Goal: Task Accomplishment & Management: Complete application form

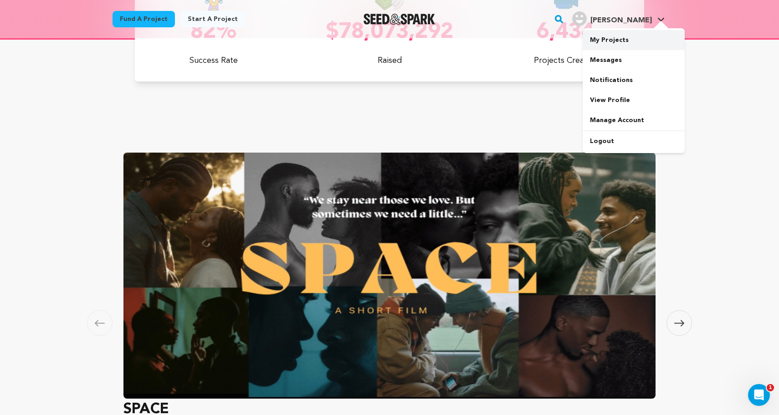
scroll to position [0, 31]
click at [618, 46] on link "My Projects" at bounding box center [634, 40] width 102 height 20
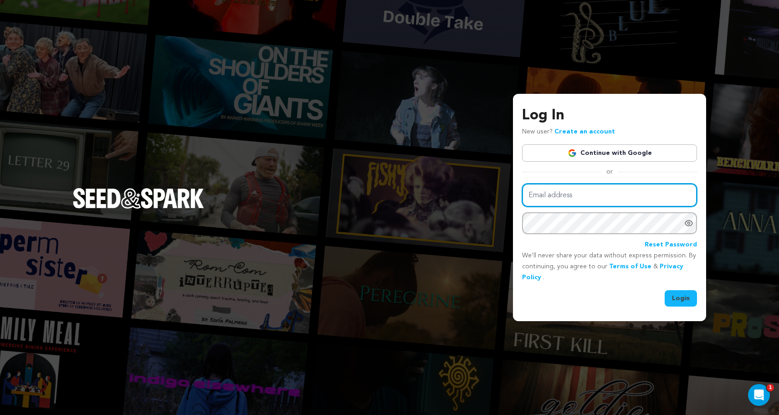
type input "hudson.loverro@gmail.com"
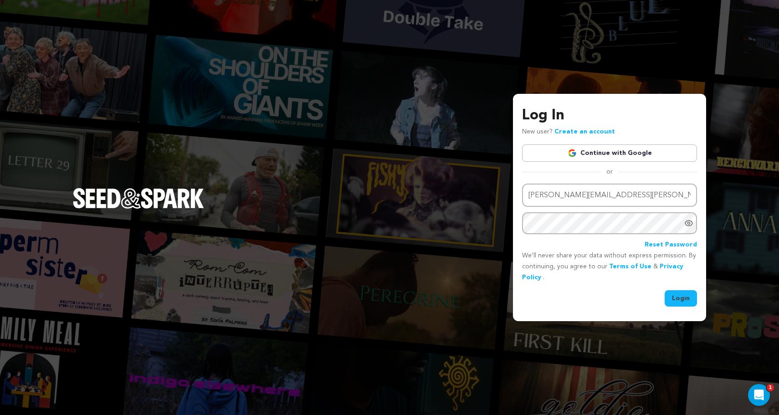
click at [671, 294] on button "Login" at bounding box center [681, 298] width 32 height 16
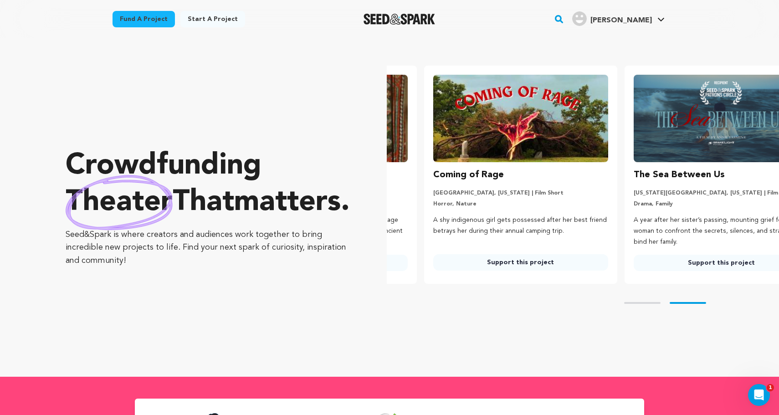
scroll to position [0, 208]
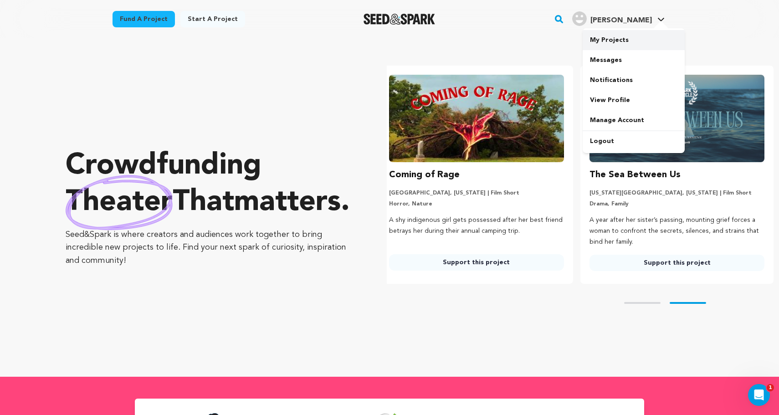
click at [608, 44] on link "My Projects" at bounding box center [634, 40] width 102 height 20
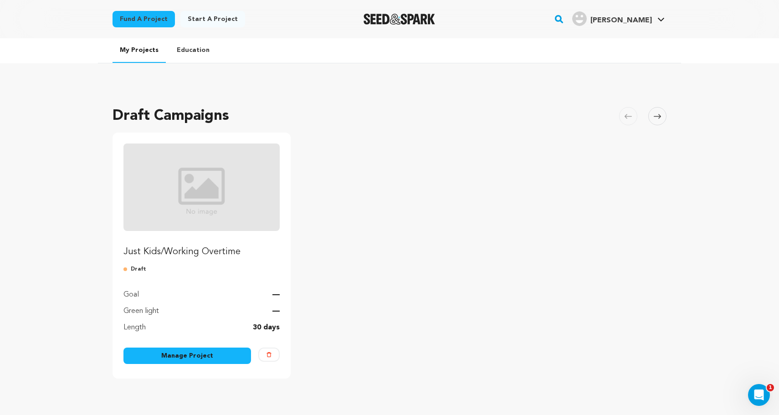
click at [196, 238] on link "Just Kids/Working Overtime" at bounding box center [202, 201] width 156 height 115
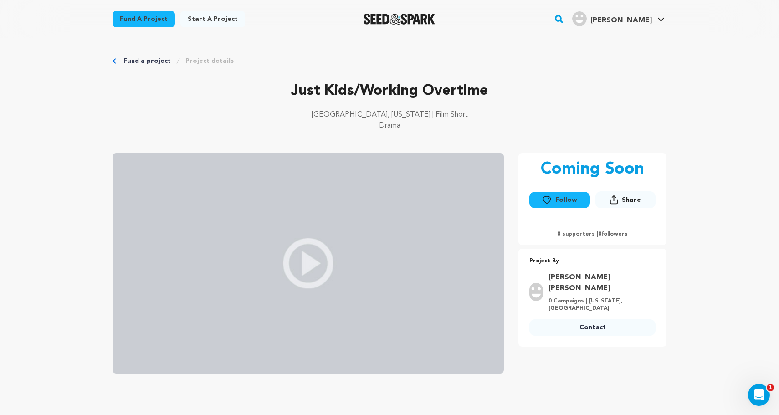
click at [306, 267] on img at bounding box center [308, 263] width 391 height 221
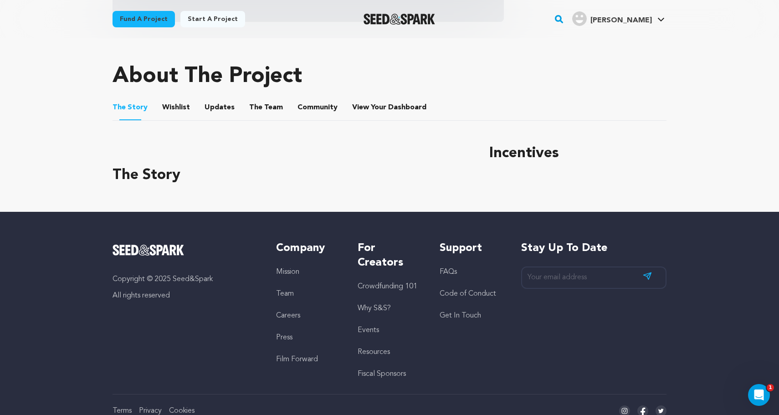
scroll to position [362, 0]
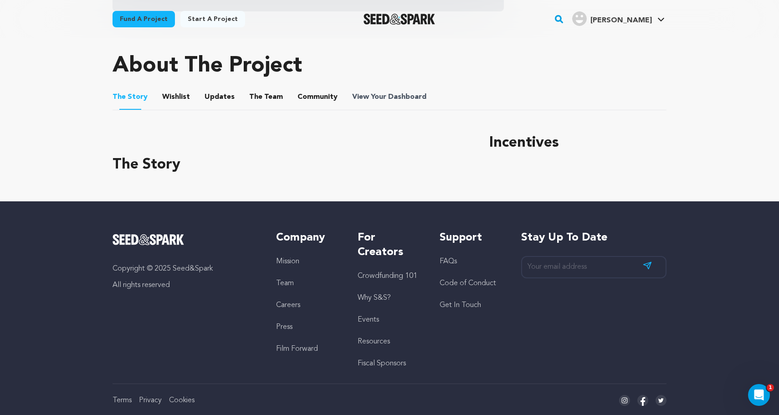
click at [373, 97] on span "View Your Dashboard" at bounding box center [390, 97] width 76 height 11
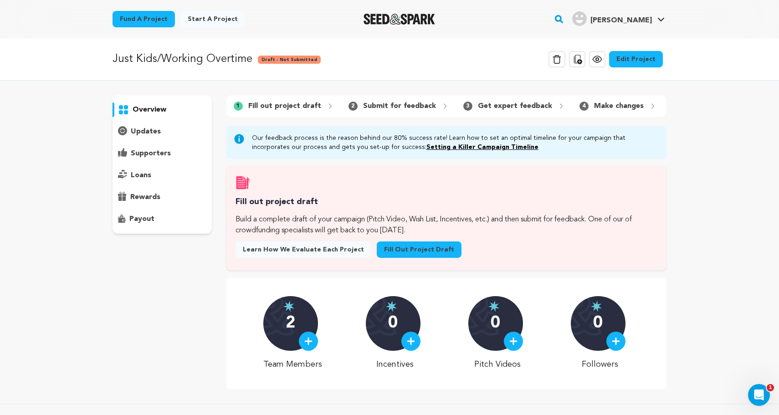
click at [414, 250] on link "Fill out project draft" at bounding box center [419, 250] width 85 height 16
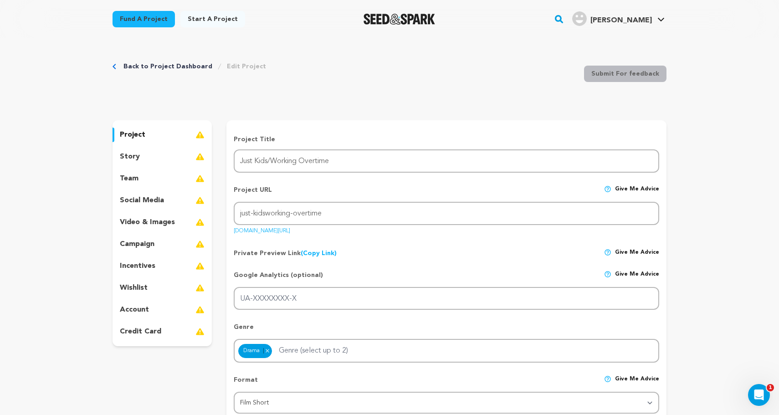
click at [144, 242] on p "campaign" at bounding box center [137, 244] width 35 height 11
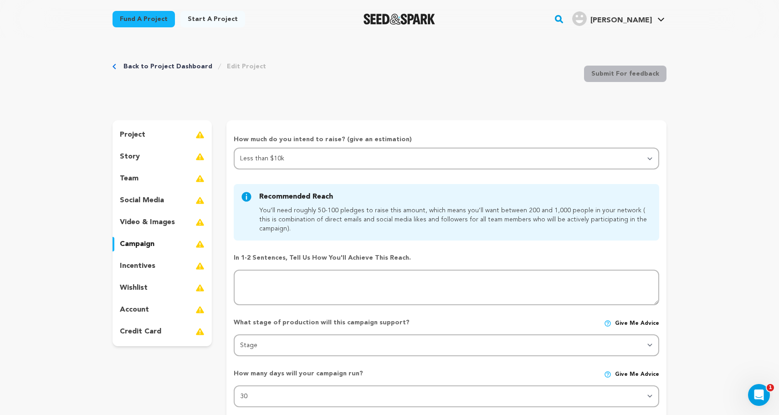
drag, startPoint x: 315, startPoint y: 211, endPoint x: 337, endPoint y: 211, distance: 21.4
click at [337, 211] on div "You’ll need roughly 50-100 pledges to raise this amount, which means you’ll wan…" at bounding box center [453, 219] width 389 height 27
click at [349, 227] on div "You’ll need roughly 50-100 pledges to raise this amount, which means you’ll wan…" at bounding box center [453, 219] width 389 height 27
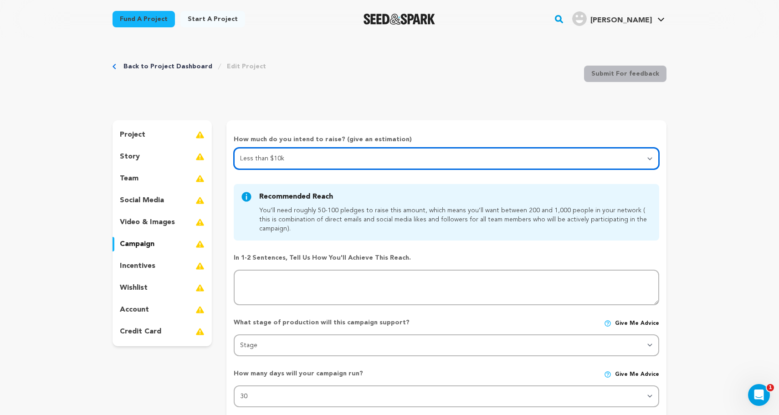
select select "2"
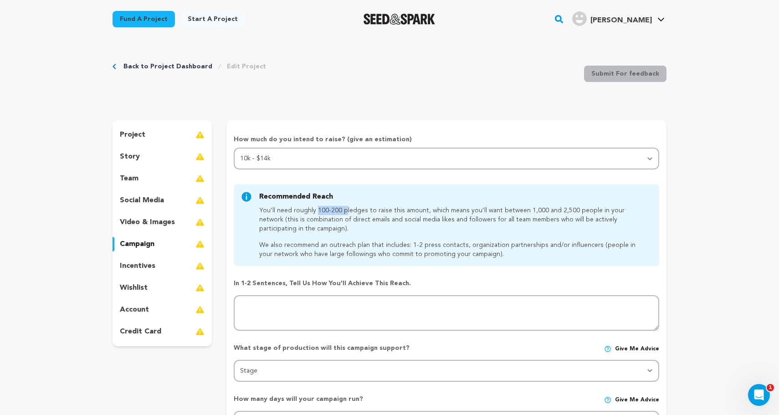
drag, startPoint x: 314, startPoint y: 209, endPoint x: 342, endPoint y: 210, distance: 28.3
click at [342, 210] on p "You’ll need roughly 100-200 pledges to raise this amount, which means you’ll wa…" at bounding box center [453, 219] width 389 height 27
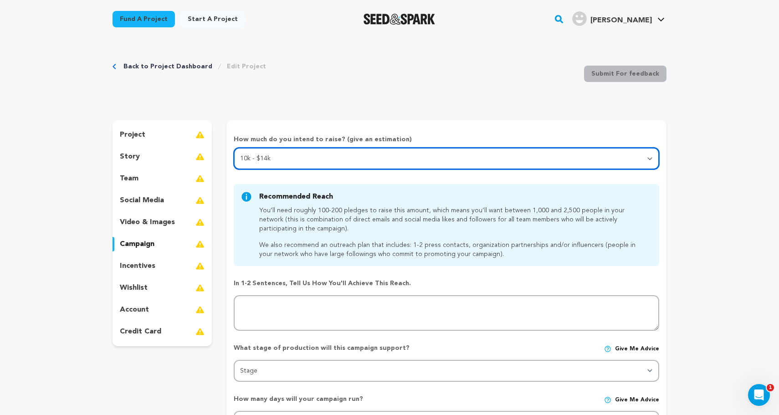
select select
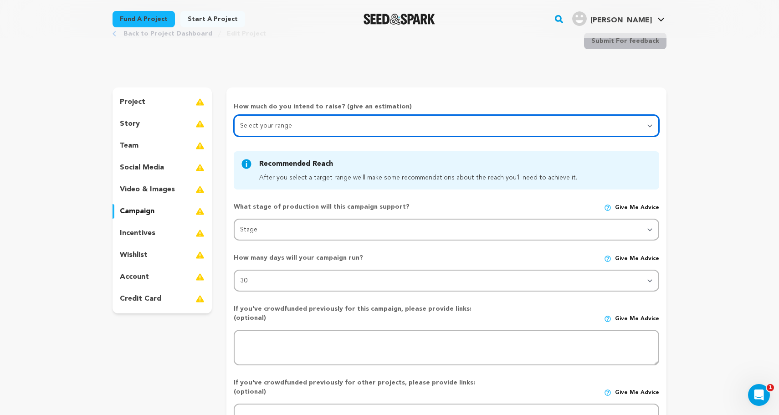
scroll to position [34, 0]
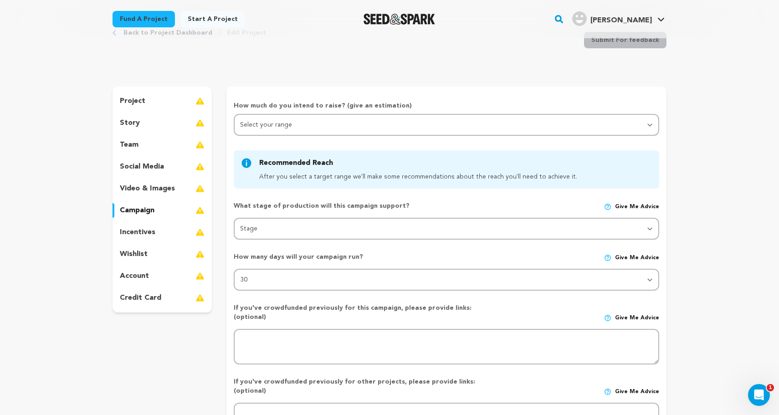
click at [151, 119] on div "story" at bounding box center [162, 123] width 99 height 15
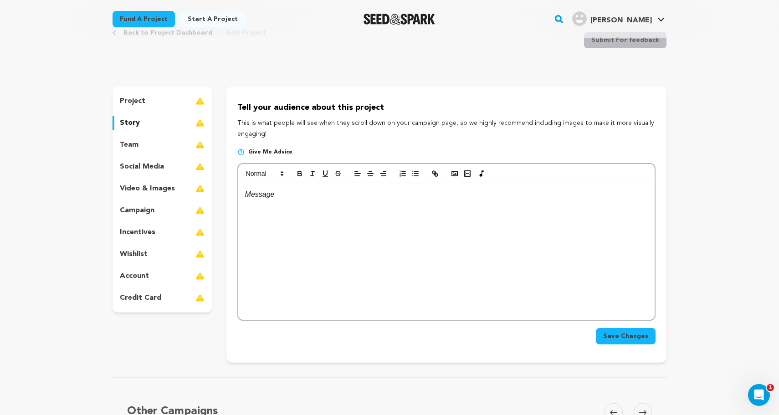
click at [275, 196] on p at bounding box center [446, 195] width 403 height 12
click at [172, 103] on div "project" at bounding box center [162, 101] width 99 height 15
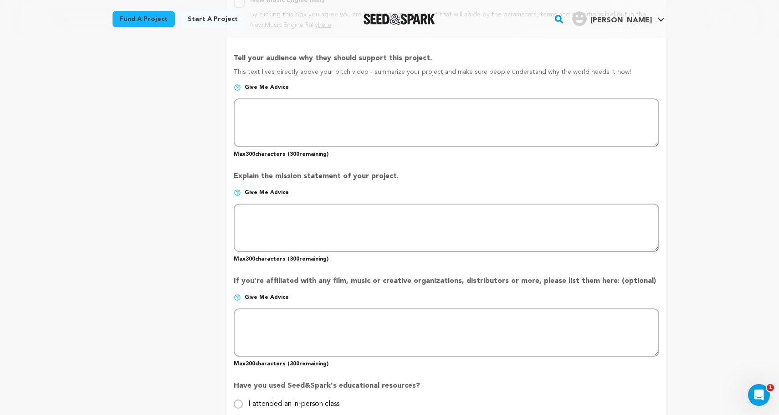
scroll to position [578, 0]
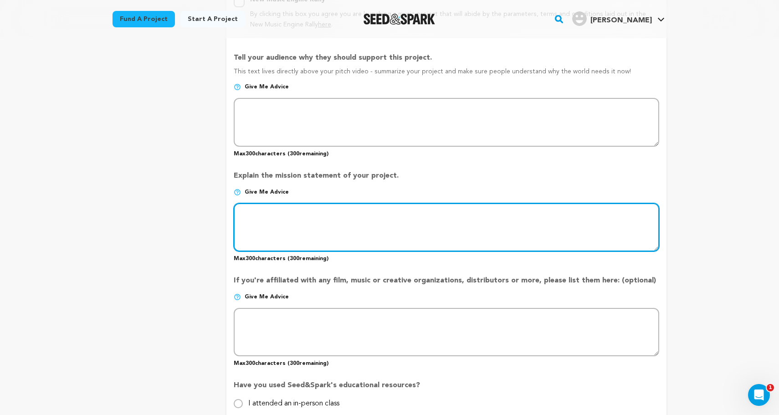
click at [279, 212] on textarea at bounding box center [447, 227] width 426 height 48
paste textarea "by [PERSON_NAME] [PERSON_NAME]"
type textarea "by [PERSON_NAME] [PERSON_NAME]"
drag, startPoint x: 307, startPoint y: 210, endPoint x: 176, endPoint y: 210, distance: 130.8
click at [176, 210] on div "project story team social media video & images campaign incentives wishlist" at bounding box center [390, 69] width 554 height 1055
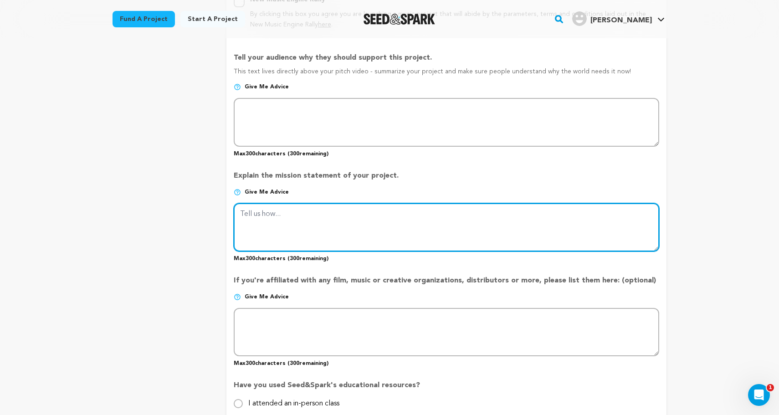
paste textarea "In [US_STATE], a person doesn't have access to reproductive health care after 6…"
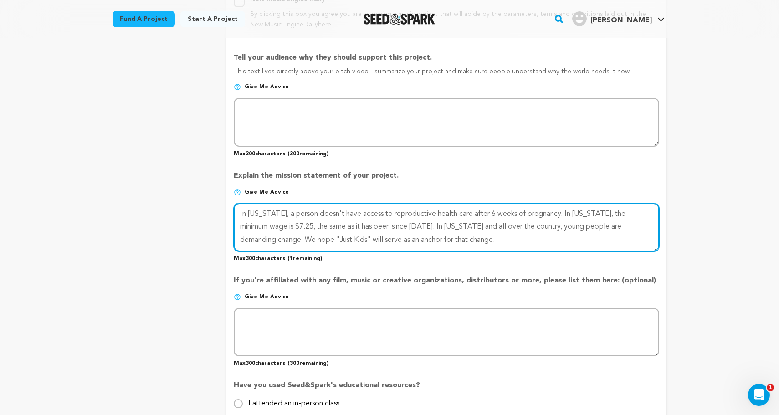
scroll to position [0, 0]
click at [663, 328] on form "Project Title Project Name Just Kids/Working Overtime Project URL Give me advic…" at bounding box center [447, 70] width 440 height 1027
click at [407, 223] on textarea at bounding box center [447, 227] width 426 height 48
click at [413, 224] on textarea at bounding box center [447, 227] width 426 height 48
drag, startPoint x: 644, startPoint y: 233, endPoint x: 239, endPoint y: 236, distance: 405.6
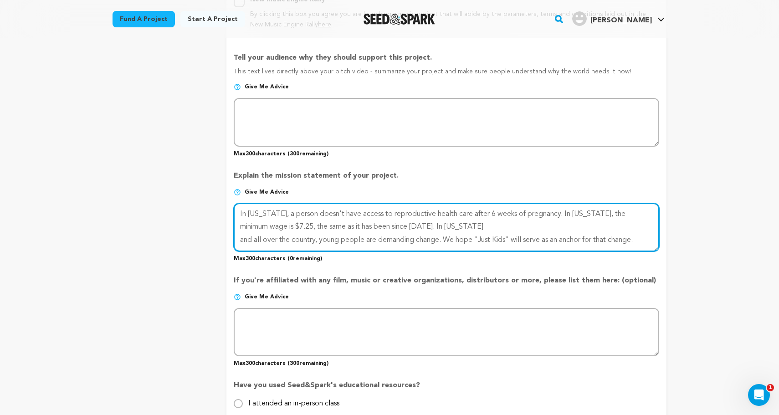
click at [239, 236] on textarea at bounding box center [447, 227] width 426 height 48
click at [408, 223] on textarea at bounding box center [447, 227] width 426 height 48
click at [341, 232] on textarea at bounding box center [447, 227] width 426 height 48
drag, startPoint x: 422, startPoint y: 221, endPoint x: 410, endPoint y: 220, distance: 11.9
click at [410, 220] on textarea at bounding box center [447, 227] width 426 height 48
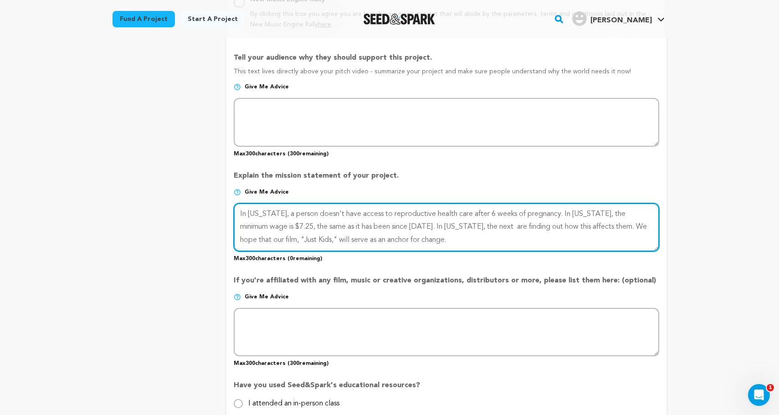
click at [451, 222] on textarea at bounding box center [447, 227] width 426 height 48
drag, startPoint x: 319, startPoint y: 222, endPoint x: 309, endPoint y: 222, distance: 10.9
click at [309, 222] on textarea at bounding box center [447, 227] width 426 height 48
click at [393, 238] on textarea at bounding box center [447, 227] width 426 height 48
click at [442, 224] on textarea at bounding box center [447, 227] width 426 height 48
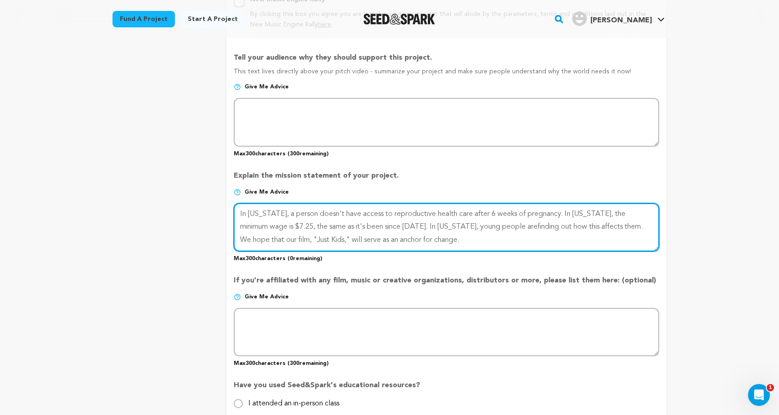
click at [443, 209] on textarea at bounding box center [447, 227] width 426 height 48
click at [423, 227] on textarea at bounding box center [447, 227] width 426 height 48
click at [459, 223] on textarea at bounding box center [447, 227] width 426 height 48
type textarea "In [US_STATE], a person doesn't have access to reproductive healthcare after 6 …"
click at [441, 246] on textarea at bounding box center [447, 227] width 426 height 48
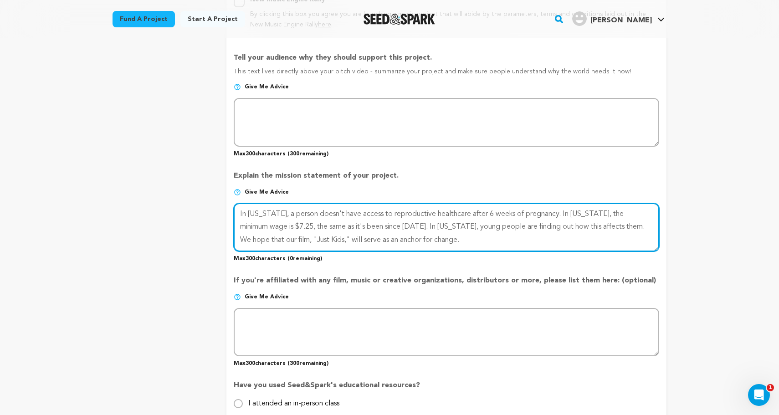
click at [428, 239] on textarea at bounding box center [447, 227] width 426 height 48
drag, startPoint x: 403, startPoint y: 235, endPoint x: 237, endPoint y: 205, distance: 168.7
click at [237, 205] on textarea at bounding box center [447, 227] width 426 height 48
click at [413, 238] on textarea at bounding box center [447, 227] width 426 height 48
